Goal: Use online tool/utility

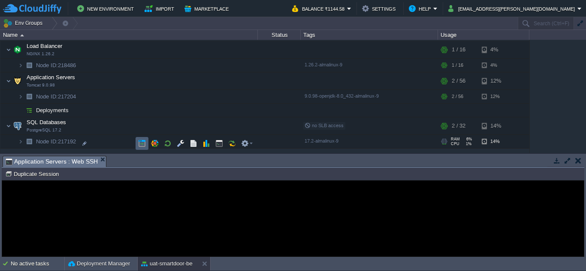
scroll to position [162, 0]
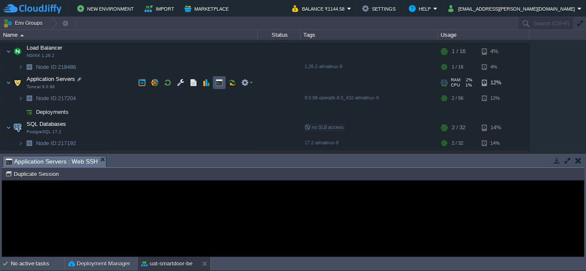
click at [219, 82] on button "button" at bounding box center [219, 83] width 8 height 8
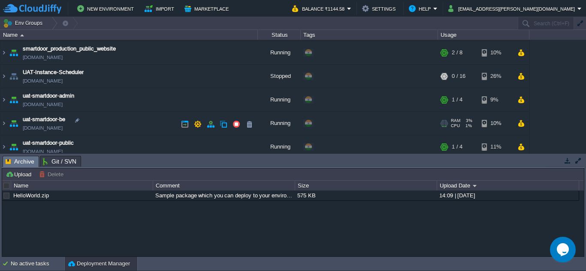
scroll to position [75, 0]
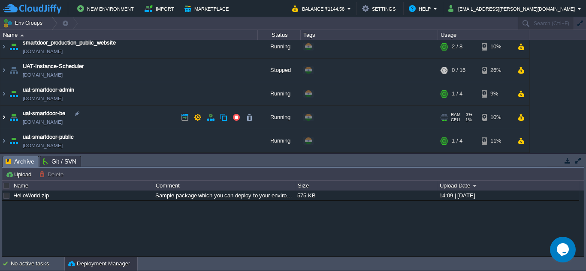
click at [4, 120] on img at bounding box center [3, 117] width 7 height 23
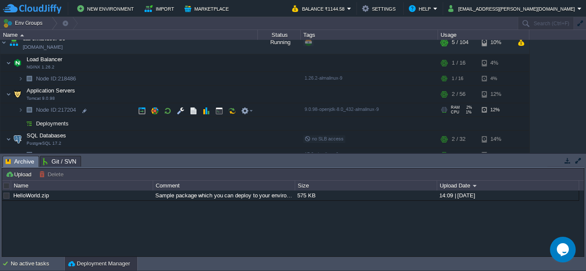
scroll to position [142, 0]
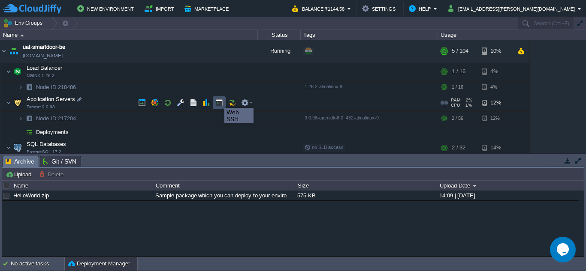
click at [218, 100] on button "button" at bounding box center [219, 103] width 8 height 8
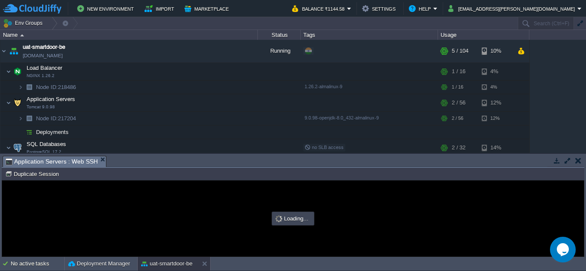
scroll to position [0, 0]
type input "#000000"
